Goal: Task Accomplishment & Management: Use online tool/utility

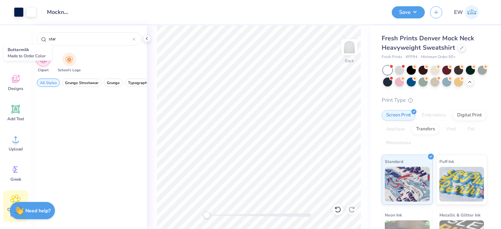
scroll to position [1736, 0]
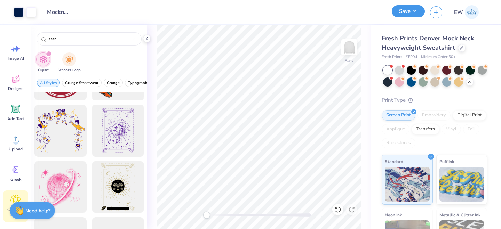
click at [411, 15] on button "Save" at bounding box center [408, 11] width 33 height 12
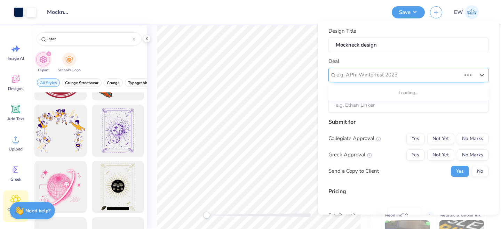
click at [365, 77] on div at bounding box center [399, 74] width 125 height 9
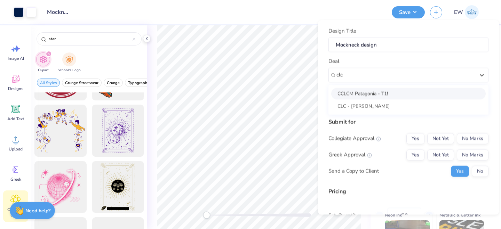
type input "clc"
click at [375, 62] on div "Deal option CCLCM Patagonia - T1! focused, 1 of 2. 2 results available for sear…" at bounding box center [409, 69] width 160 height 25
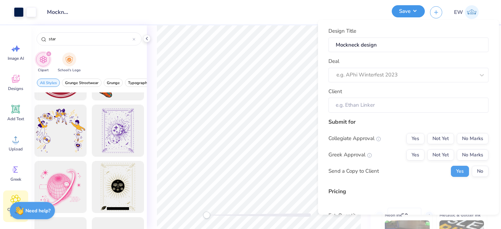
click at [414, 16] on button "Save" at bounding box center [408, 11] width 33 height 12
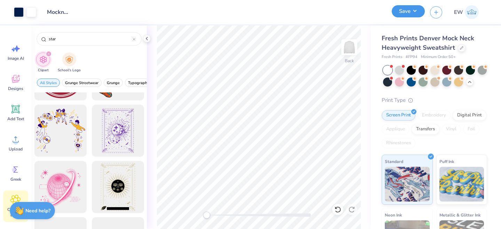
click at [398, 12] on button "Save" at bounding box center [408, 11] width 33 height 12
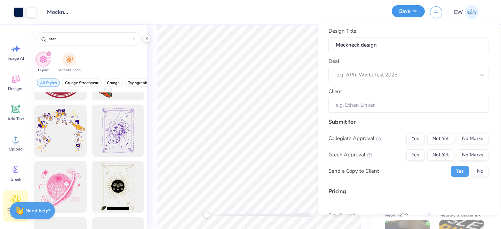
click at [398, 12] on button "Save" at bounding box center [408, 11] width 33 height 12
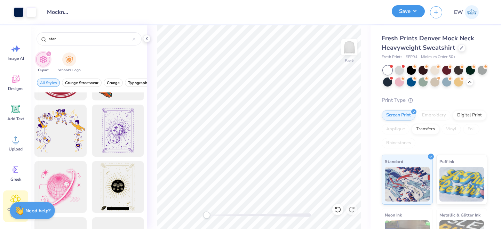
click at [398, 12] on button "Save" at bounding box center [408, 11] width 33 height 12
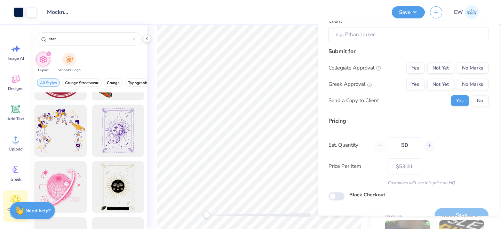
scroll to position [85, 0]
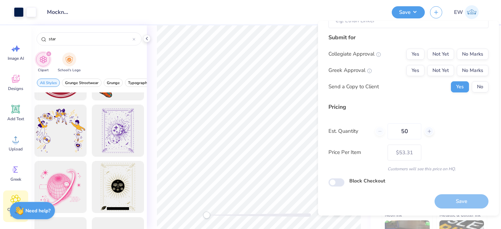
click at [332, 10] on div "Design Title Mockneck design" at bounding box center [213, 12] width 345 height 24
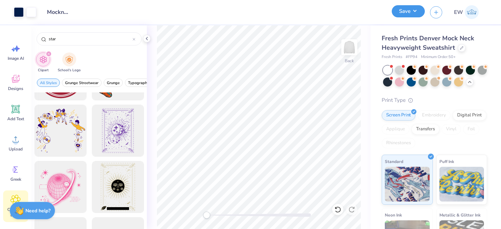
click at [417, 16] on button "Save" at bounding box center [408, 11] width 33 height 12
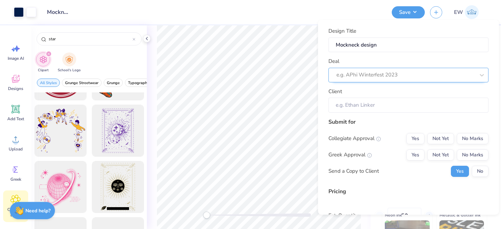
click at [354, 76] on div at bounding box center [406, 74] width 139 height 9
type input "clc"
click at [378, 76] on div at bounding box center [406, 74] width 139 height 9
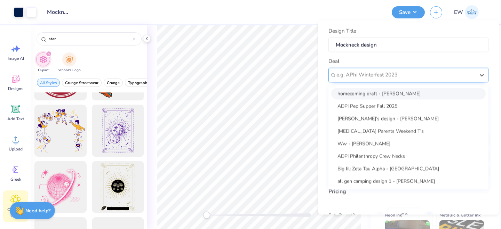
click at [378, 76] on div at bounding box center [406, 74] width 139 height 9
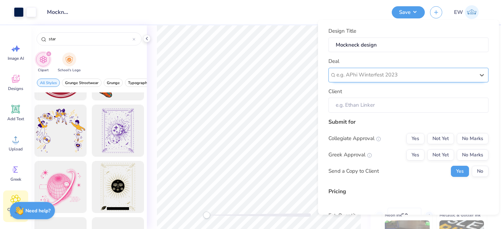
paste input "CLC Affinity For Emily"
type input "CLC Affinity For Emily"
click at [491, 70] on div "Design Title Mockneck design Deal e.g. APhi Winterfest 2023 Client Submit for C…" at bounding box center [408, 117] width 181 height 195
click at [347, 106] on input "Client" at bounding box center [409, 105] width 160 height 15
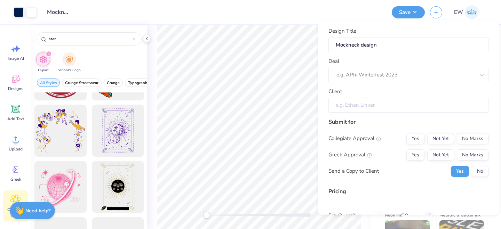
click at [362, 102] on input "Client" at bounding box center [409, 105] width 160 height 15
click at [354, 72] on div at bounding box center [406, 74] width 139 height 9
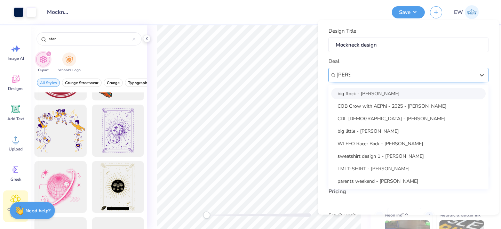
type input "emily"
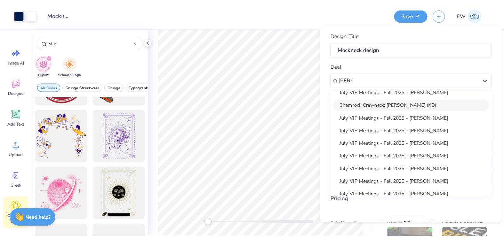
scroll to position [205, 0]
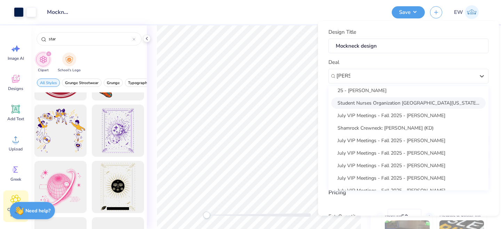
type input "emily"
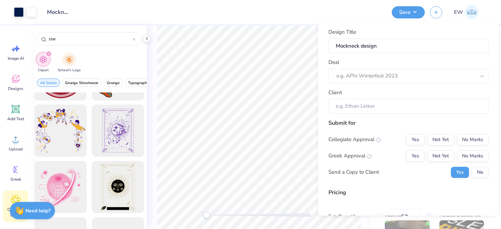
click at [304, 18] on div "Design Title Mockneck design" at bounding box center [213, 12] width 345 height 24
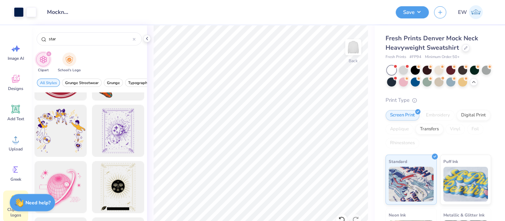
scroll to position [1736, 0]
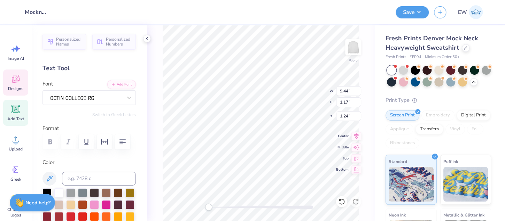
type input "14.53"
type input "5.37"
type input "2.41"
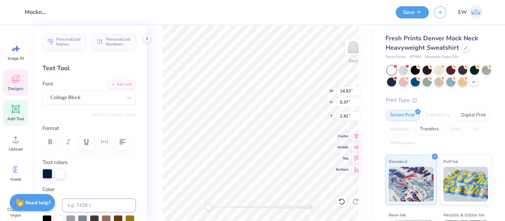
type input "9.44"
type input "1.17"
type input "1.24"
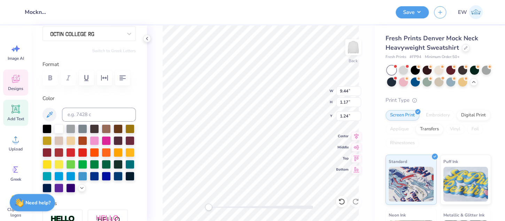
scroll to position [68, 0]
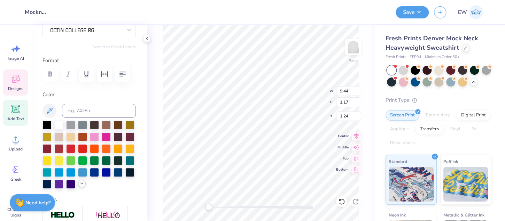
click at [82, 184] on icon at bounding box center [82, 184] width 6 height 6
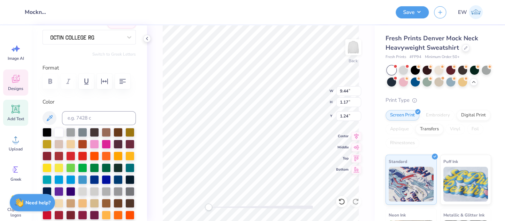
scroll to position [0, 0]
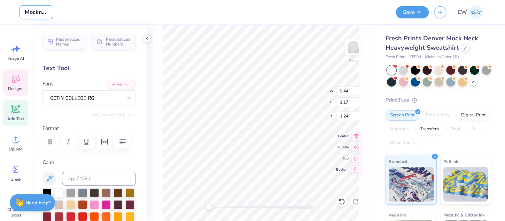
click at [36, 11] on input "Mockneck design" at bounding box center [36, 12] width 34 height 14
click at [89, 15] on div "Design Title Mockneck design" at bounding box center [204, 12] width 371 height 24
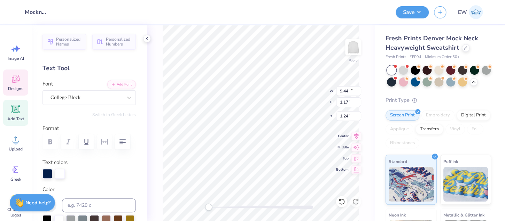
type input "14.53"
type input "5.37"
type input "2.41"
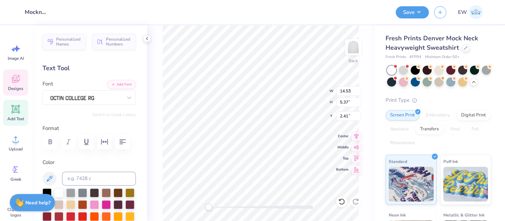
type input "9.44"
type input "1.17"
type input "1.24"
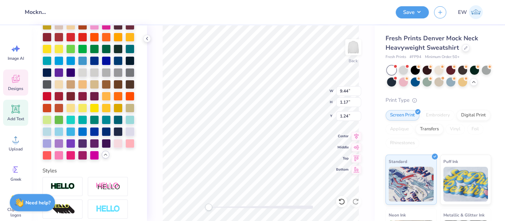
scroll to position [293, 0]
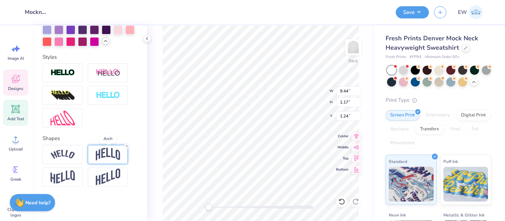
click at [101, 157] on img at bounding box center [108, 154] width 24 height 13
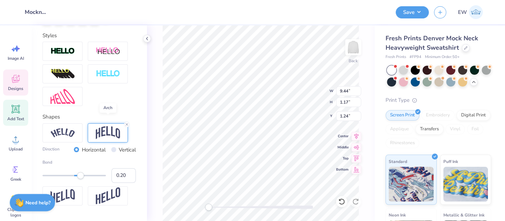
scroll to position [334, 0]
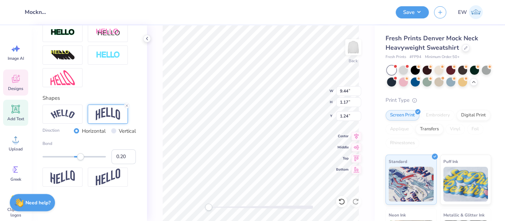
type input "14.53"
type input "5.37"
type input "2.41"
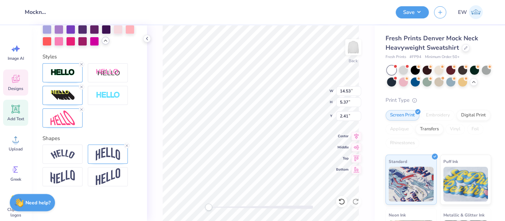
scroll to position [320, 0]
type input "9.44"
type input "1.17"
type input "1.24"
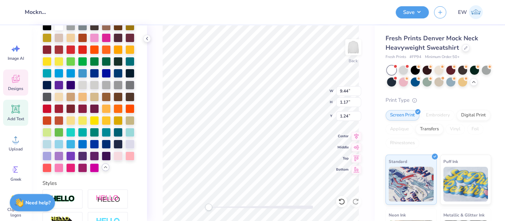
scroll to position [293, 0]
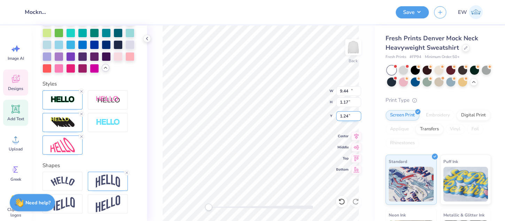
type input "14.53"
type input "5.37"
type input "2.41"
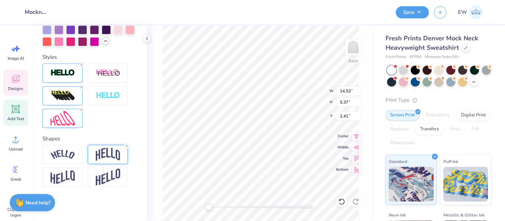
click at [100, 158] on img at bounding box center [108, 154] width 24 height 13
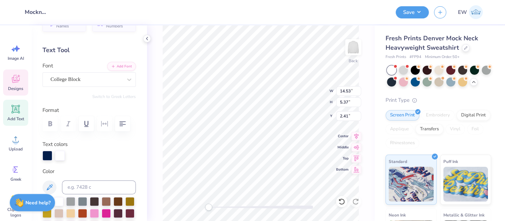
scroll to position [0, 0]
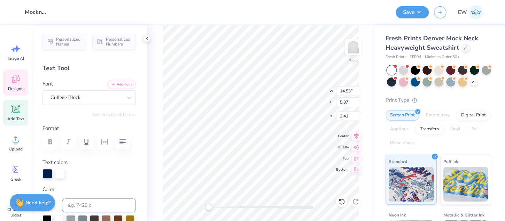
type textarea "CHI O"
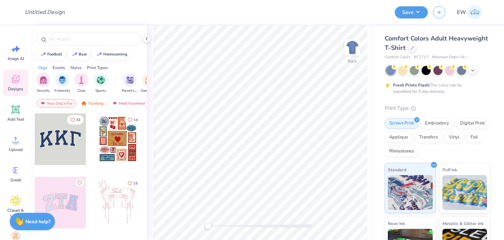
click at [67, 141] on div at bounding box center [61, 139] width 52 height 52
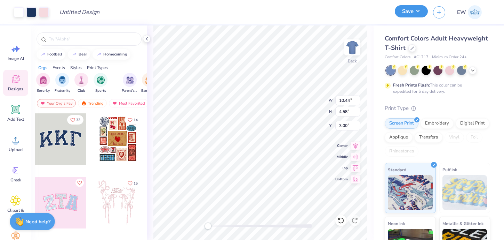
click at [424, 17] on button "Save" at bounding box center [411, 11] width 33 height 12
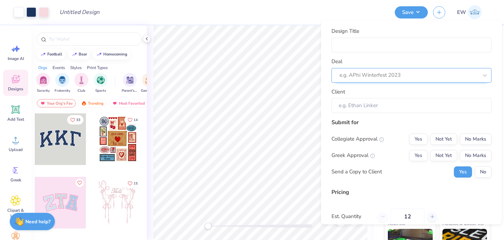
click at [368, 75] on div at bounding box center [409, 74] width 139 height 9
paste input "CLC Affinity For Emily"
type input "CLC Affinity For Emily"
click at [494, 84] on div "Design Title Deal e.g. APhi Winterfest 2023 Client Submit for Collegiate Approv…" at bounding box center [411, 122] width 181 height 204
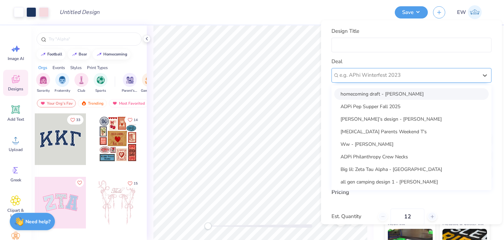
click at [478, 72] on div at bounding box center [409, 74] width 139 height 9
click at [467, 73] on div at bounding box center [409, 74] width 139 height 9
click at [437, 77] on div at bounding box center [409, 74] width 139 height 9
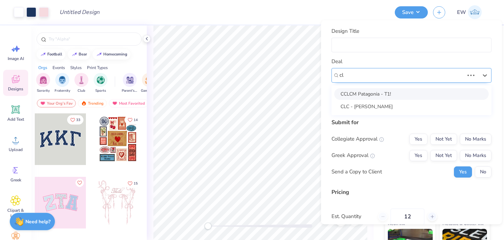
type input "c"
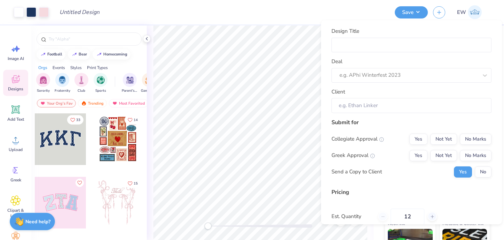
click at [496, 61] on div "Design Title Deal e.g. APhi Winterfest 2023 Client Submit for Collegiate Approv…" at bounding box center [411, 122] width 181 height 204
click at [396, 105] on input "Client" at bounding box center [412, 105] width 160 height 15
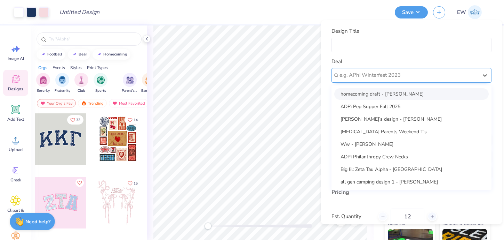
click at [379, 72] on div at bounding box center [409, 74] width 139 height 9
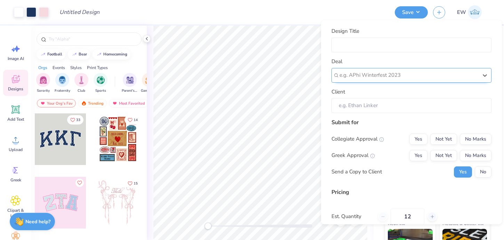
click at [358, 74] on div at bounding box center [409, 74] width 139 height 9
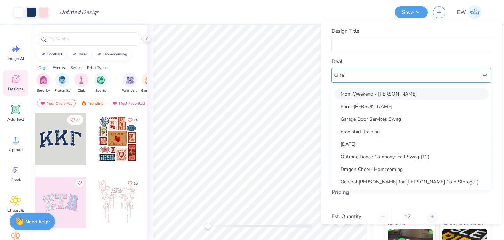
type input "r"
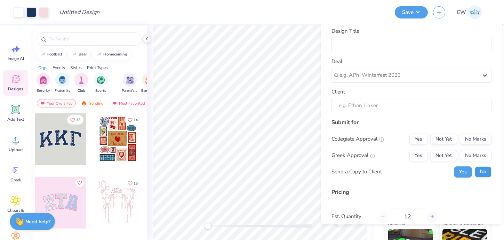
paste input "CLC Affinity For Emily"
type input "CLC Affinity For Emily"
click at [500, 111] on div "Design Title Deal e.g. APhi Winterfest 2023 Client Submit for Collegiate Approv…" at bounding box center [411, 122] width 181 height 204
click at [423, 109] on input "Client" at bounding box center [412, 105] width 160 height 15
click at [422, 108] on input "Client" at bounding box center [412, 105] width 160 height 15
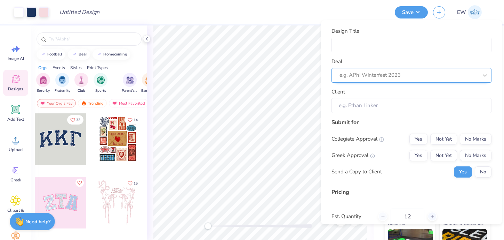
click at [407, 76] on div at bounding box center [409, 74] width 139 height 9
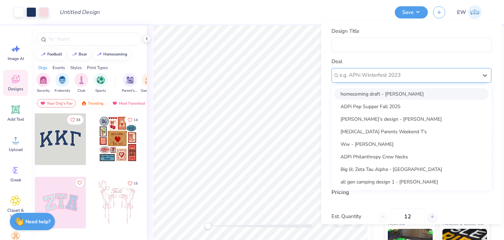
paste input "CLC Affinity For Emily"
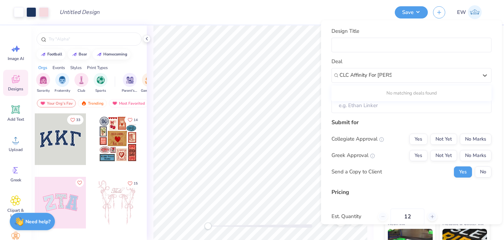
type input "CLC Affinity For Emily"
click at [495, 89] on div "Design Title Deal e.g. APhi Winterfest 2023 Client Submit for Collegiate Approv…" at bounding box center [411, 122] width 181 height 204
click at [374, 14] on div "Design Title" at bounding box center [222, 12] width 336 height 24
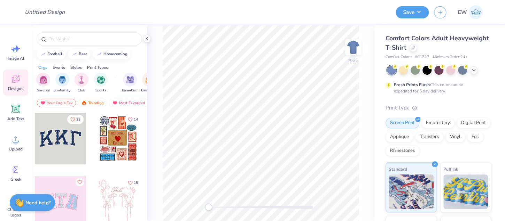
click at [67, 152] on div at bounding box center [61, 139] width 52 height 52
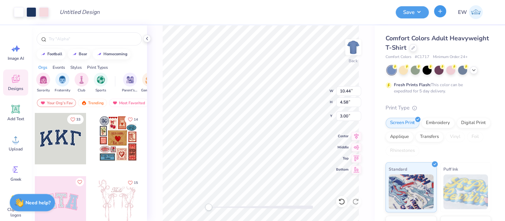
click at [440, 15] on button "button" at bounding box center [440, 11] width 12 height 12
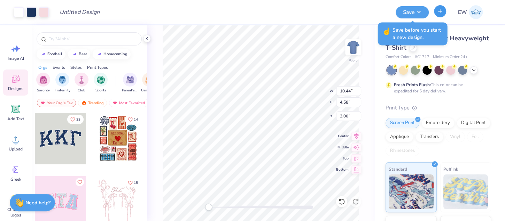
click at [438, 15] on button "button" at bounding box center [440, 11] width 12 height 12
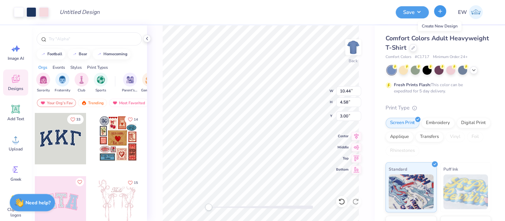
click at [438, 14] on icon "button" at bounding box center [440, 11] width 6 height 6
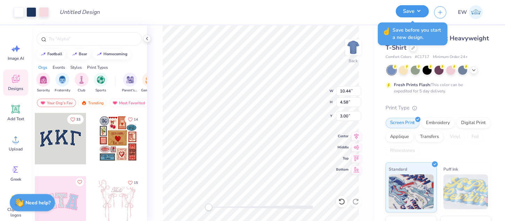
click at [411, 11] on button "Save" at bounding box center [411, 11] width 33 height 12
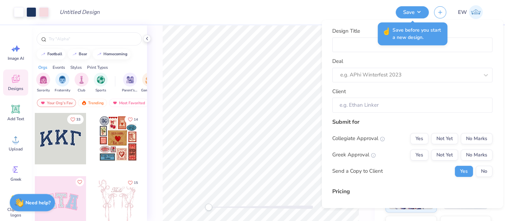
scroll to position [91, 0]
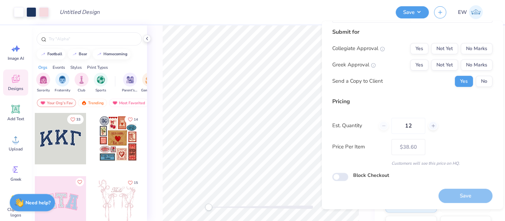
click at [465, 192] on div "Save" at bounding box center [465, 196] width 54 height 14
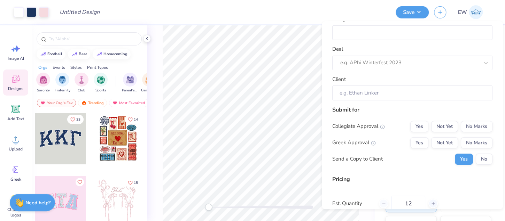
scroll to position [0, 0]
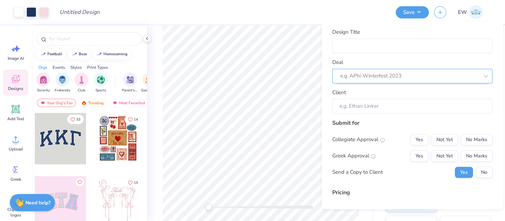
click at [395, 74] on div at bounding box center [409, 75] width 139 height 9
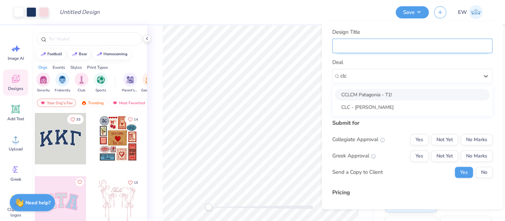
type input "clc"
click at [376, 42] on input "Design Title" at bounding box center [412, 45] width 160 height 15
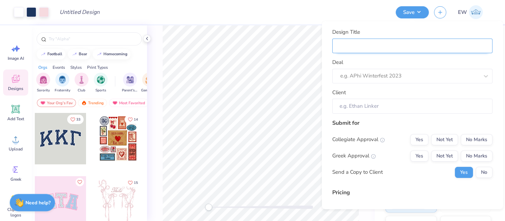
type input "s"
type input "sam"
type input "samp"
type input "sampl"
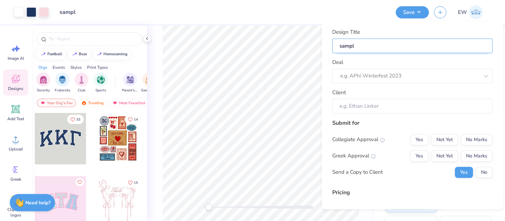
type input "sample"
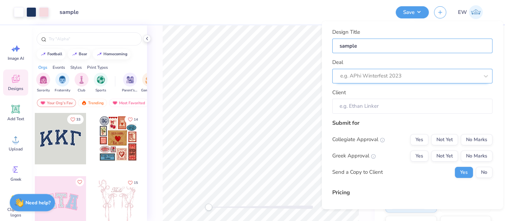
type input "sample"
click at [387, 76] on div at bounding box center [409, 75] width 139 height 9
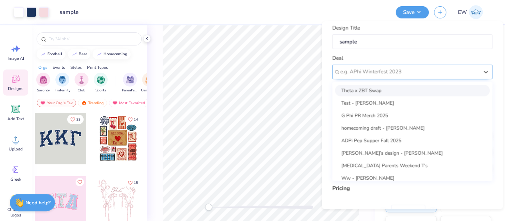
scroll to position [5, 0]
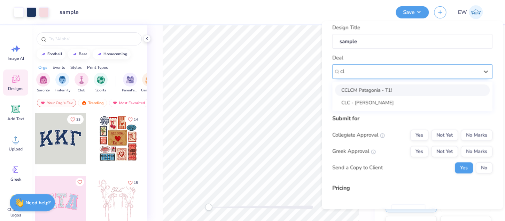
type input "c"
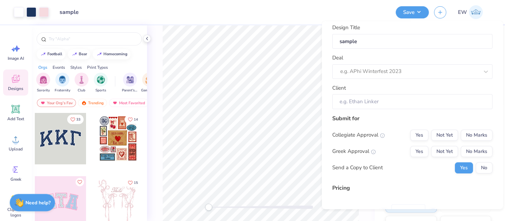
click at [373, 25] on div "Design Title sample" at bounding box center [412, 36] width 160 height 25
click at [358, 102] on input "Client" at bounding box center [412, 101] width 160 height 15
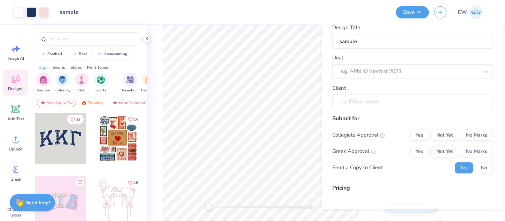
click at [358, 102] on input "Client" at bounding box center [412, 101] width 160 height 15
click at [357, 102] on input "Client" at bounding box center [412, 101] width 160 height 15
click at [356, 74] on div at bounding box center [409, 71] width 139 height 9
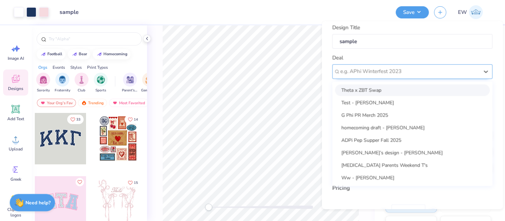
click at [356, 74] on div at bounding box center [409, 71] width 139 height 9
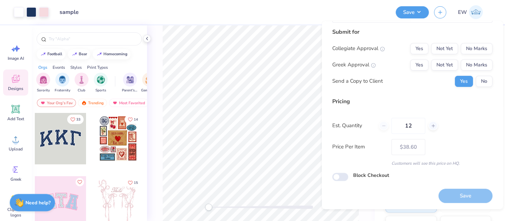
scroll to position [0, 0]
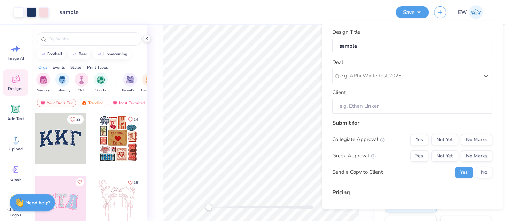
click at [363, 19] on div "Design Title sample" at bounding box center [222, 12] width 336 height 24
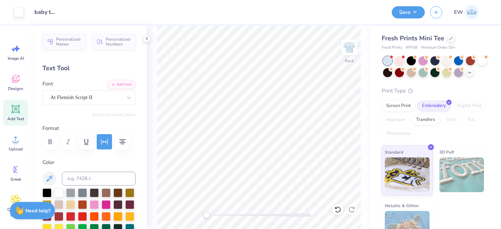
click at [176, 215] on div "Back" at bounding box center [259, 127] width 224 height 204
